Goal: Task Accomplishment & Management: Manage account settings

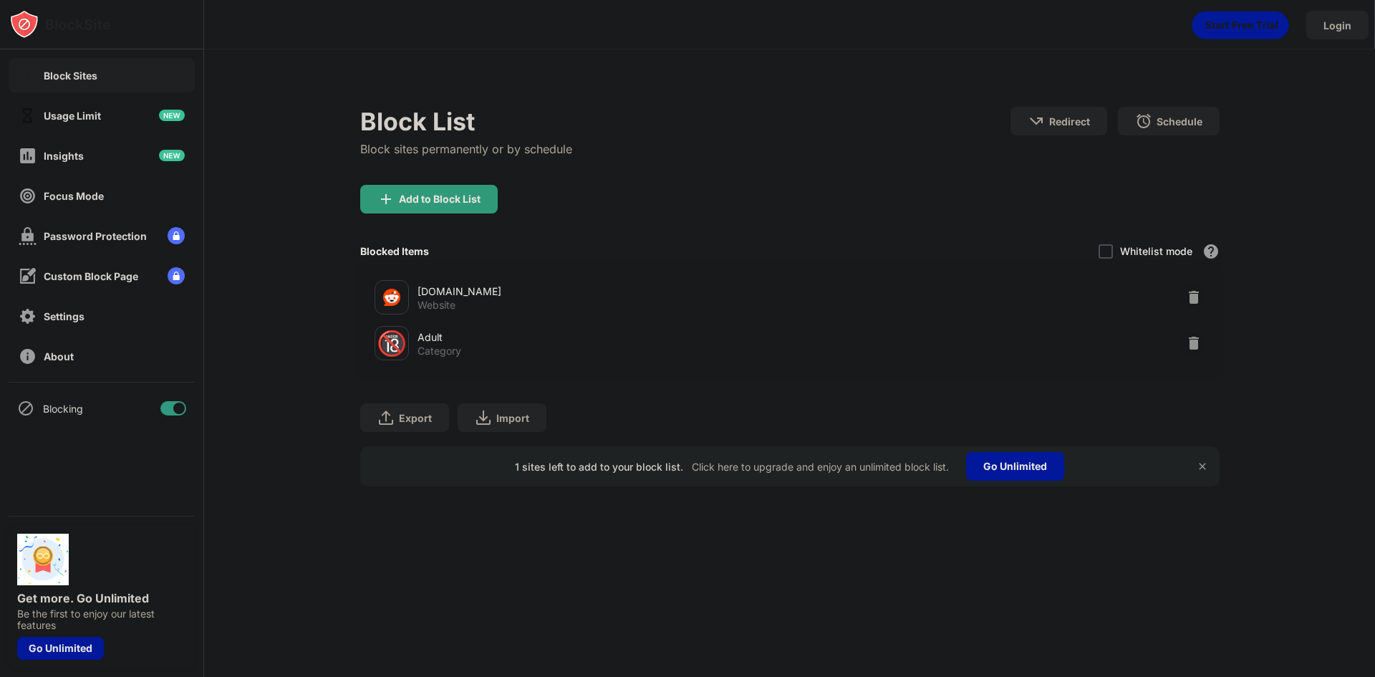
click at [178, 407] on div at bounding box center [178, 407] width 11 height 11
click at [173, 417] on div "Blocking" at bounding box center [102, 408] width 186 height 34
click at [176, 404] on div at bounding box center [173, 408] width 26 height 14
click at [165, 407] on div at bounding box center [173, 408] width 26 height 14
